Goal: Answer question/provide support

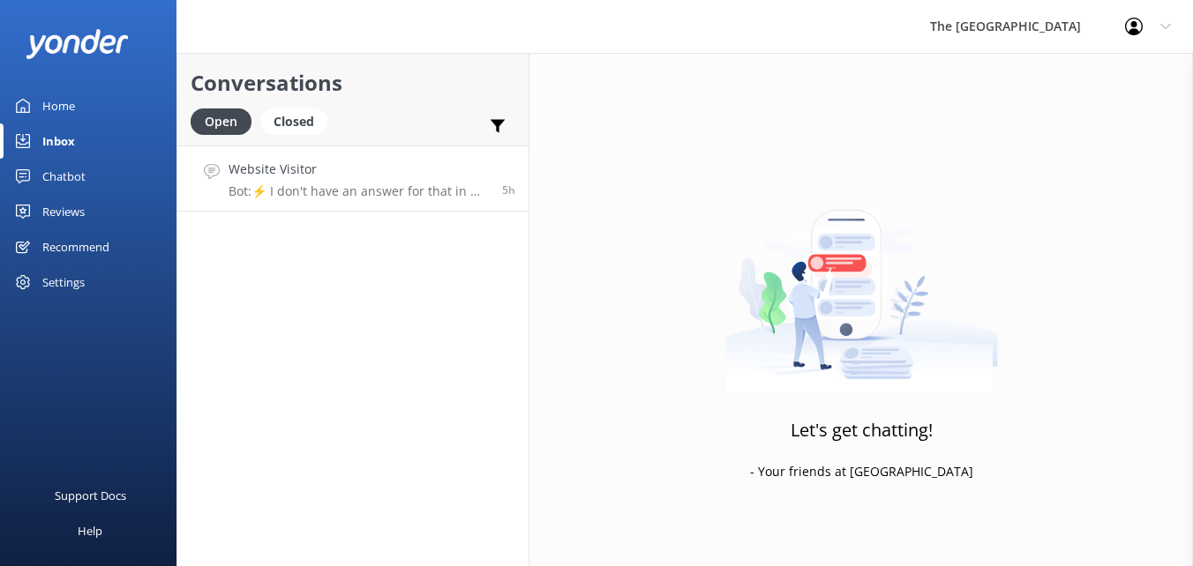
click at [446, 171] on h4 "Website Visitor" at bounding box center [359, 169] width 260 height 19
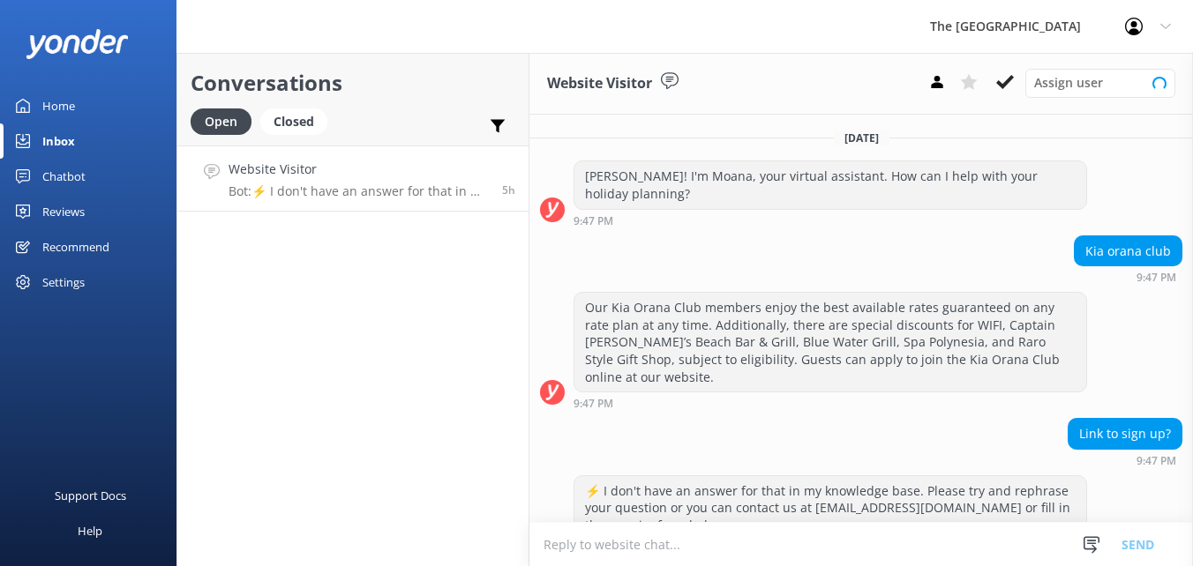
scroll to position [63, 0]
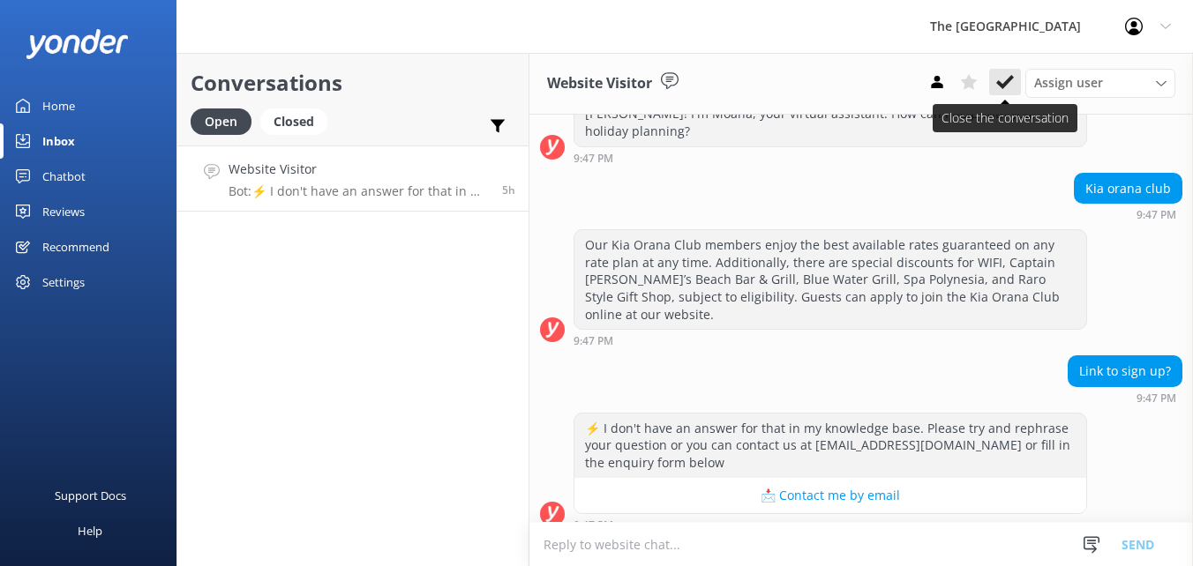
click at [1003, 86] on use at bounding box center [1005, 82] width 18 height 14
